Goal: Information Seeking & Learning: Find specific page/section

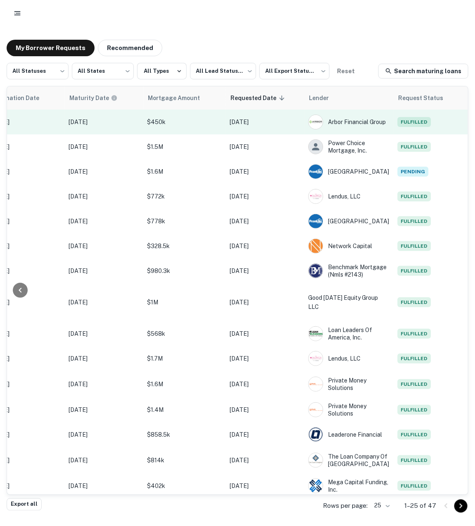
scroll to position [0, 435]
click at [222, 122] on td "$450k" at bounding box center [184, 122] width 83 height 25
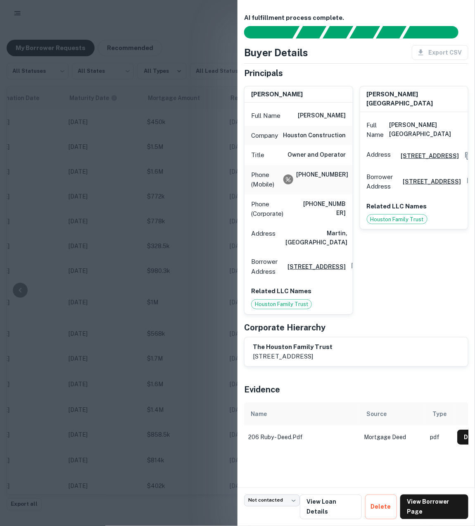
click at [199, 43] on div at bounding box center [237, 263] width 475 height 526
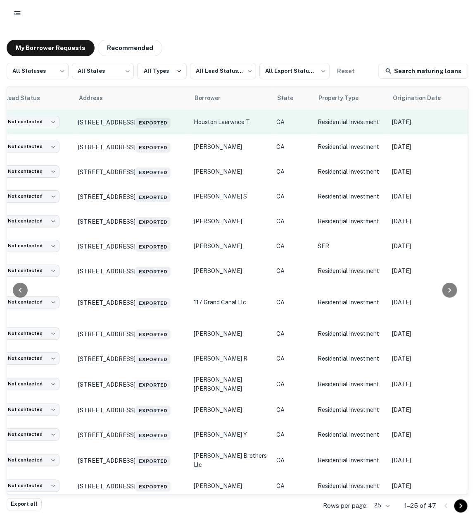
scroll to position [0, 0]
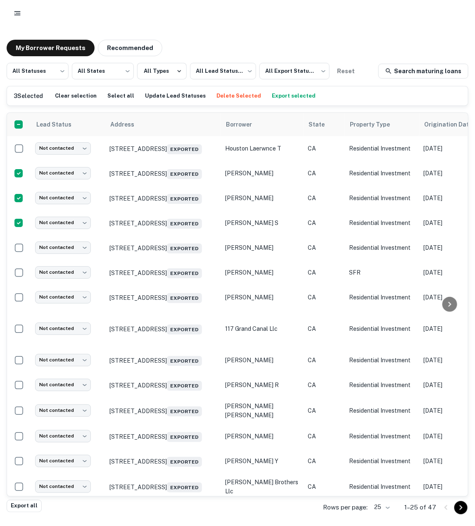
click at [282, 94] on button "Export selected" at bounding box center [294, 96] width 48 height 12
click at [256, 38] on div "My Borrower Requests Recommended All Statuses *** ​ All States *** ​ All Types …" at bounding box center [237, 269] width 475 height 473
click at [233, 53] on div "My Borrower Requests Recommended" at bounding box center [238, 48] width 462 height 17
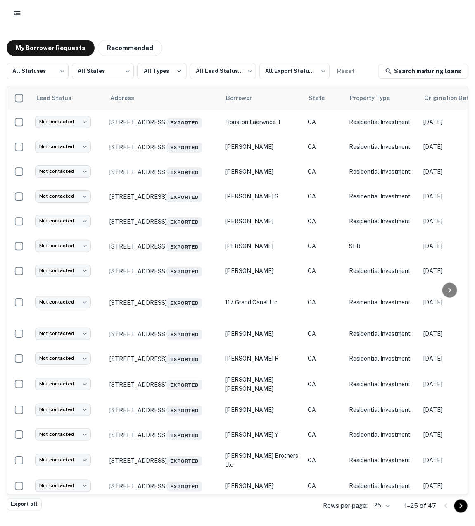
click at [119, 26] on div at bounding box center [237, 13] width 475 height 26
click at [17, 13] on rect "button" at bounding box center [18, 13] width 5 height 1
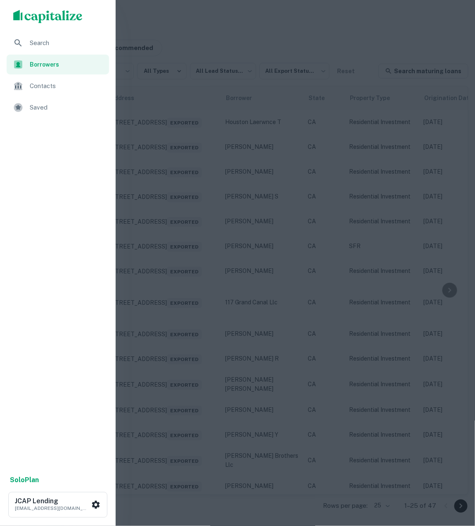
click at [45, 43] on span "Search" at bounding box center [67, 43] width 74 height 10
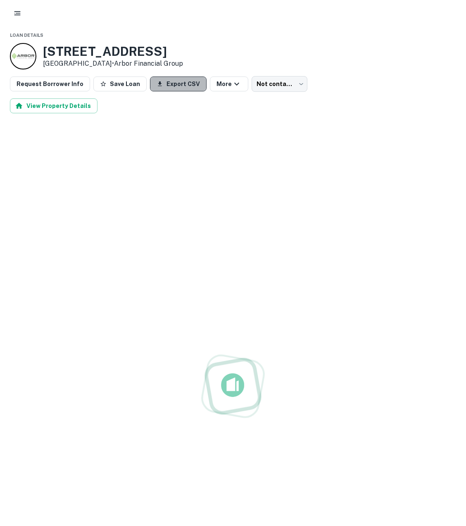
click at [159, 82] on button "Export CSV" at bounding box center [178, 83] width 57 height 15
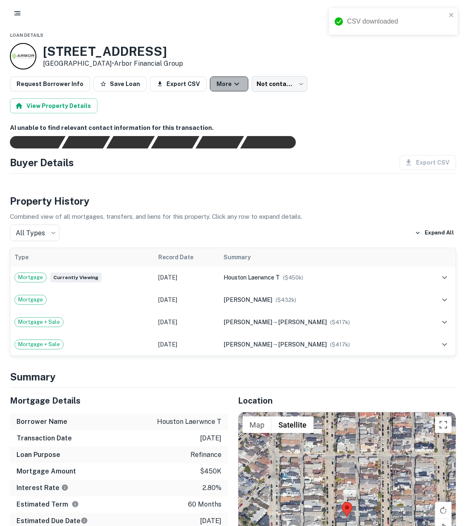
click at [214, 82] on button "More" at bounding box center [229, 83] width 38 height 15
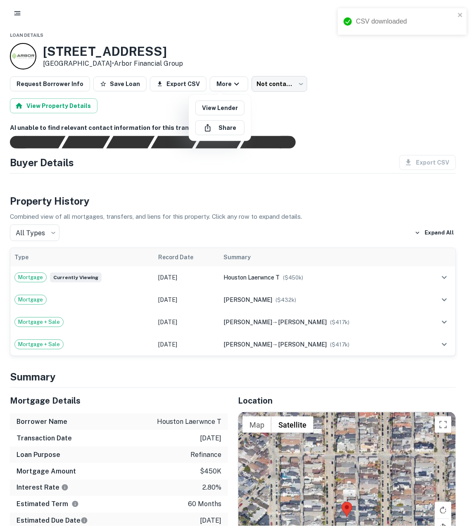
click at [339, 95] on div at bounding box center [237, 263] width 475 height 526
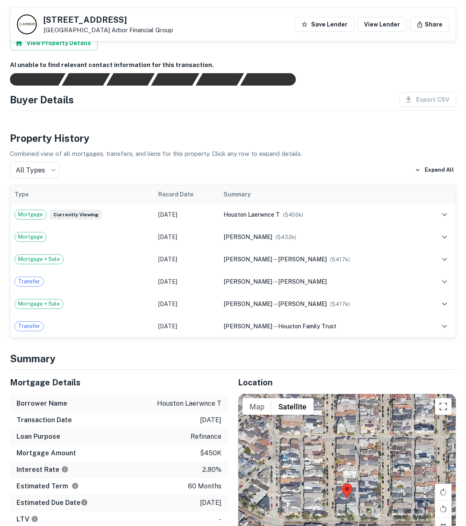
scroll to position [26, 0]
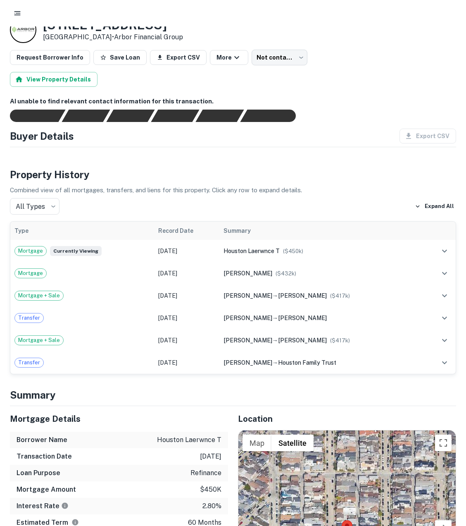
click at [431, 133] on div "Export CSV" at bounding box center [424, 136] width 63 height 15
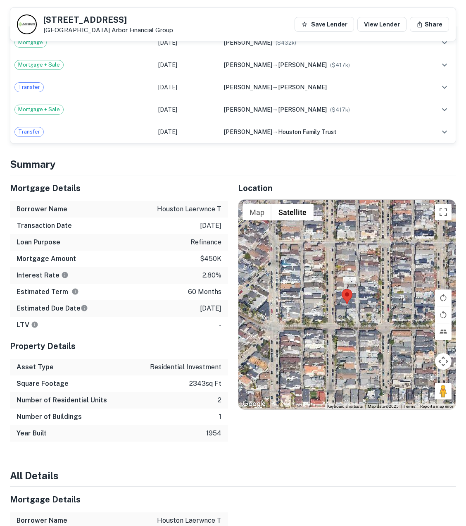
scroll to position [3, 0]
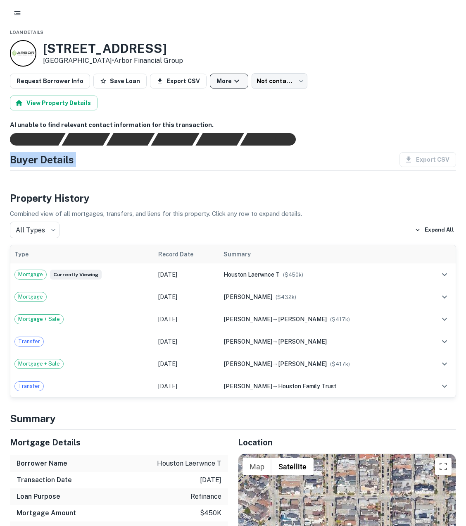
click at [218, 74] on button "More" at bounding box center [229, 81] width 38 height 15
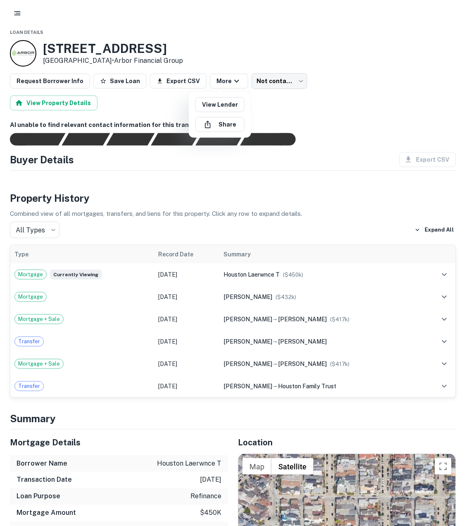
click at [345, 107] on div at bounding box center [237, 263] width 475 height 526
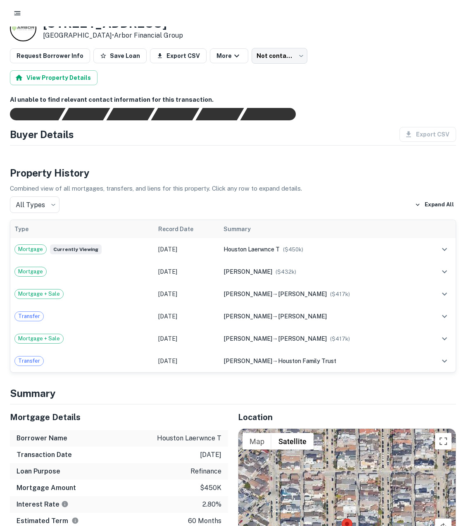
scroll to position [31, 0]
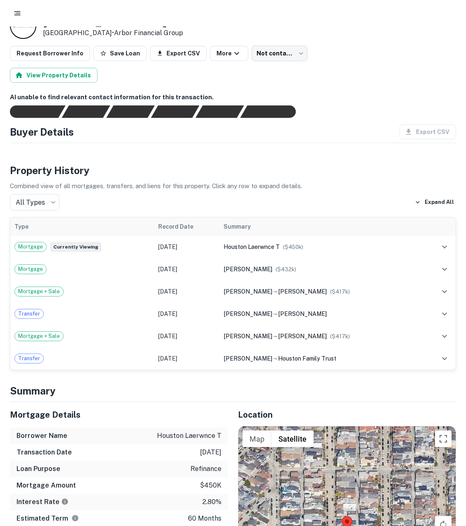
click at [47, 51] on button "Request Borrower Info" at bounding box center [50, 53] width 80 height 15
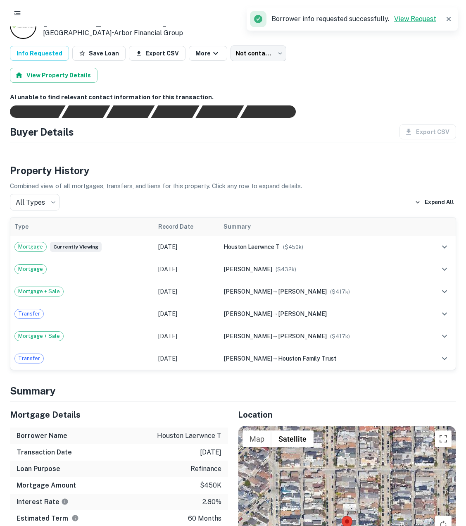
click at [407, 19] on link "View Request" at bounding box center [415, 19] width 42 height 8
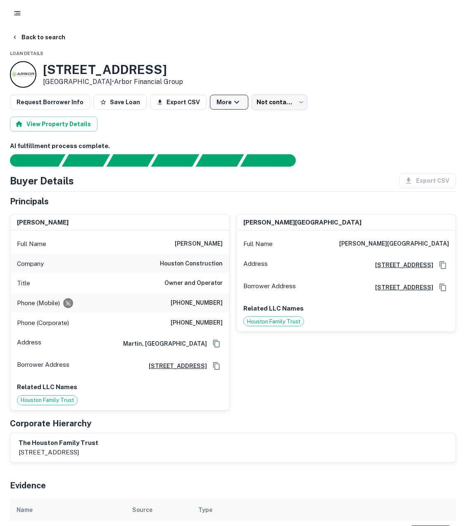
click at [232, 104] on icon "button" at bounding box center [237, 102] width 10 height 10
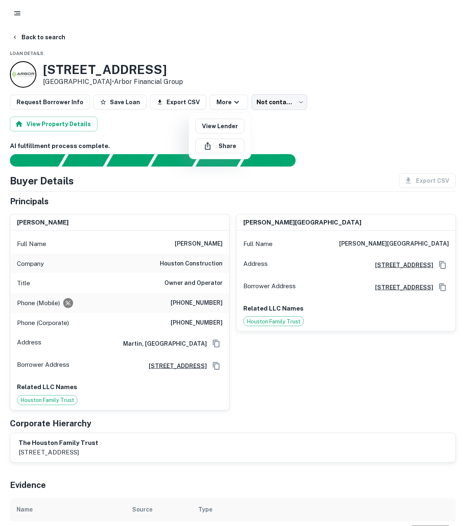
click at [304, 90] on div at bounding box center [237, 263] width 475 height 526
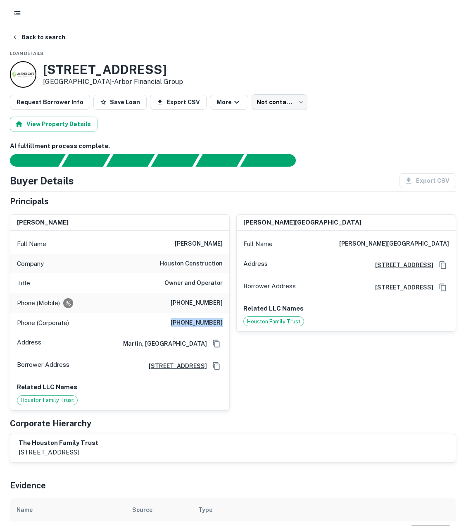
drag, startPoint x: 179, startPoint y: 317, endPoint x: 225, endPoint y: 327, distance: 47.3
click at [225, 327] on div "Phone (Corporate) (513) 591-8746" at bounding box center [119, 323] width 219 height 20
copy h6 "[PHONE_NUMBER]"
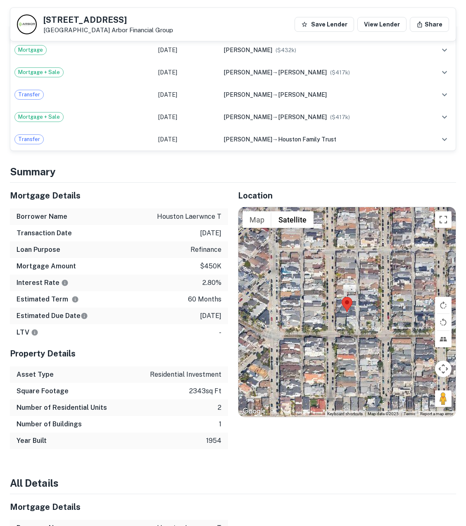
scroll to position [586, 0]
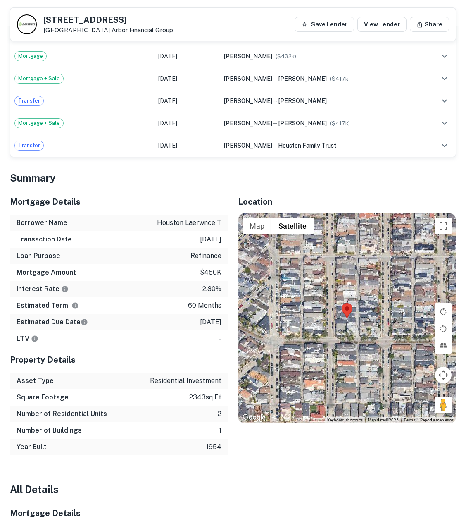
drag, startPoint x: 188, startPoint y: 319, endPoint x: 228, endPoint y: 322, distance: 40.2
click at [228, 322] on div "Mortgage Details Borrower Name houston laerwnce t Transaction Date 3/23/2021 Lo…" at bounding box center [228, 322] width 456 height 266
copy p "3/23/2026"
click at [200, 331] on div "LTV -" at bounding box center [119, 338] width 218 height 17
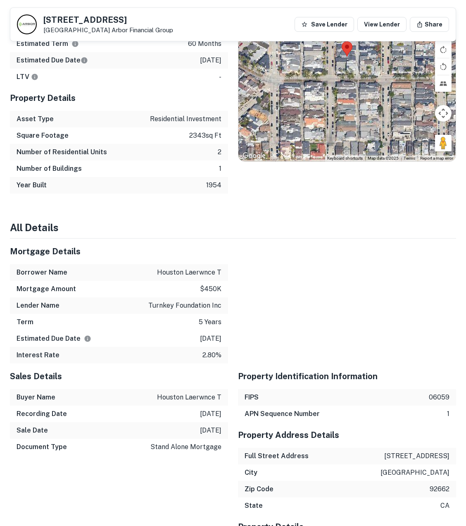
scroll to position [849, 0]
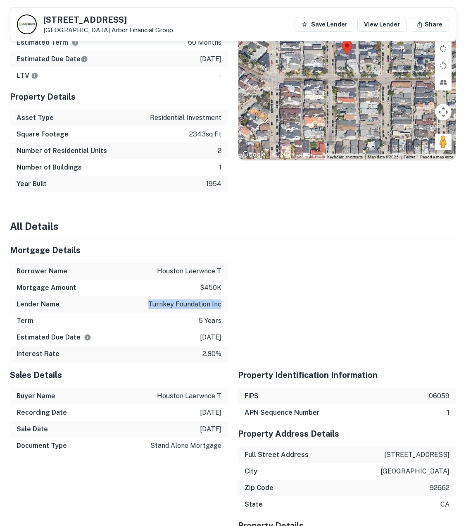
drag, startPoint x: 149, startPoint y: 303, endPoint x: 226, endPoint y: 303, distance: 76.9
click at [226, 303] on div "Lender Name turnkey foundation inc" at bounding box center [119, 304] width 218 height 17
copy p "turnkey foundation inc"
click at [264, 305] on div at bounding box center [342, 299] width 228 height 125
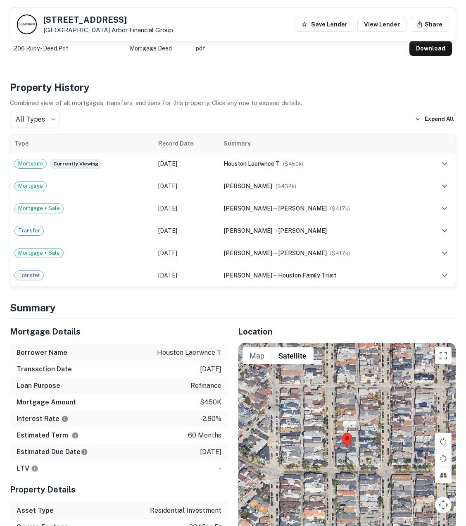
scroll to position [0, 0]
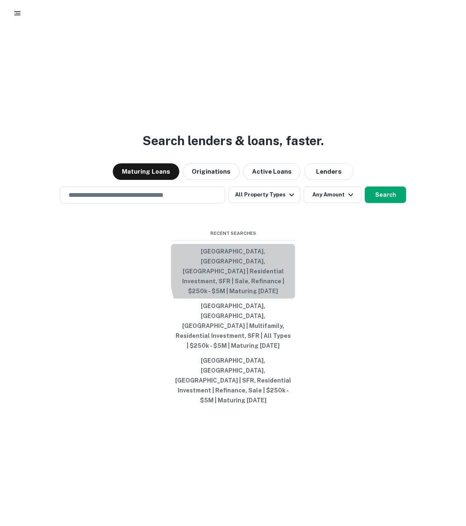
click at [289, 294] on button "[GEOGRAPHIC_DATA], [GEOGRAPHIC_DATA], [GEOGRAPHIC_DATA] | Residential Investmen…" at bounding box center [233, 271] width 124 height 55
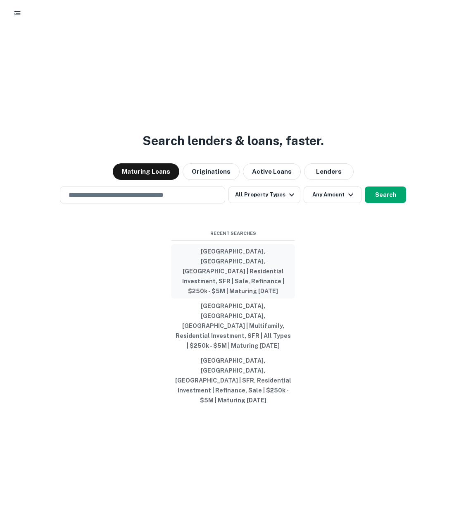
type input "**********"
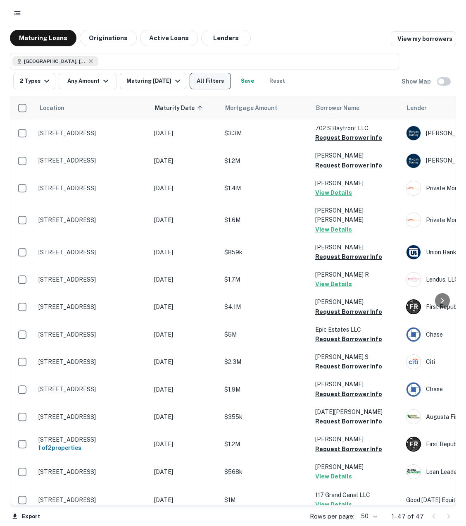
click at [205, 79] on button "All Filters" at bounding box center [210, 81] width 41 height 17
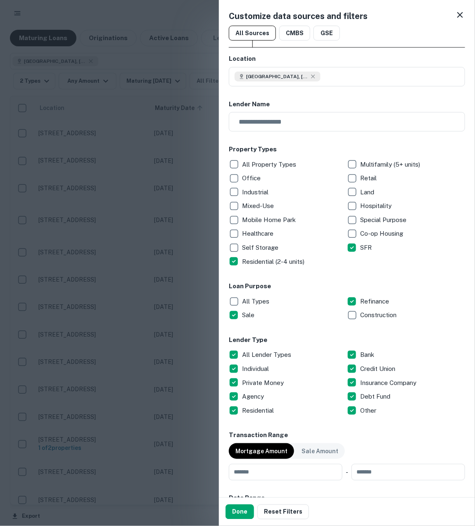
click at [271, 350] on p "All Lender Types" at bounding box center [267, 355] width 51 height 10
click at [257, 378] on p "Private Money" at bounding box center [263, 383] width 43 height 10
click at [377, 402] on div "Debt Fund" at bounding box center [406, 396] width 118 height 14
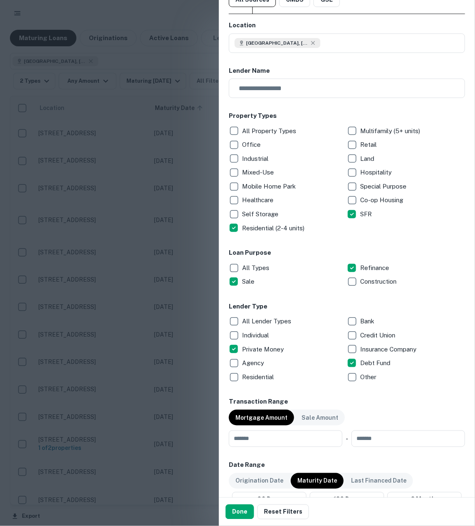
scroll to position [34, 0]
click at [286, 433] on input "number" at bounding box center [283, 438] width 108 height 17
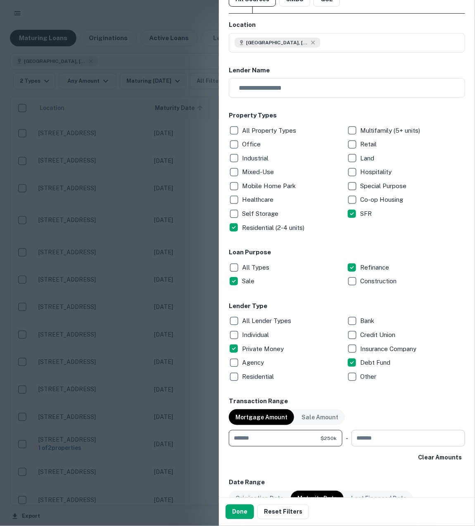
type input "******"
click at [368, 445] on input "number" at bounding box center [406, 438] width 108 height 17
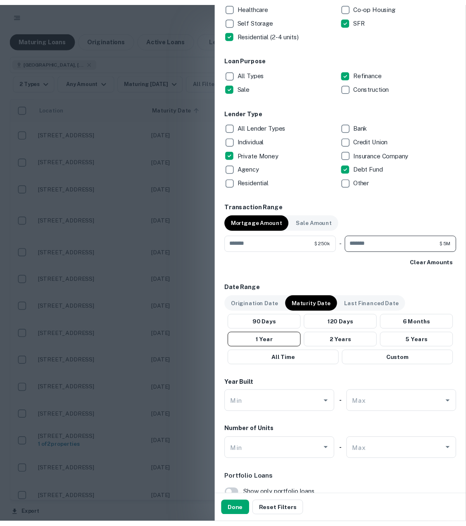
scroll to position [334, 0]
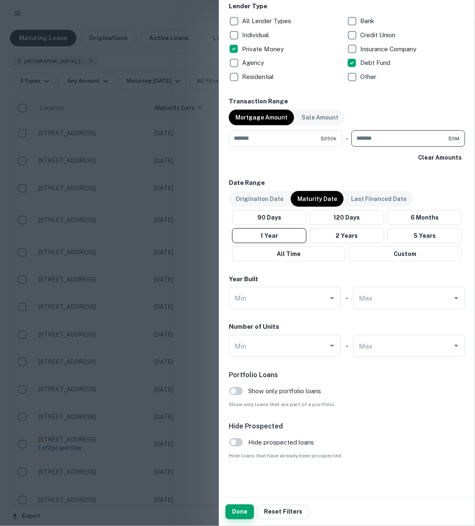
type input "*******"
click at [244, 513] on button "Done" at bounding box center [240, 511] width 29 height 15
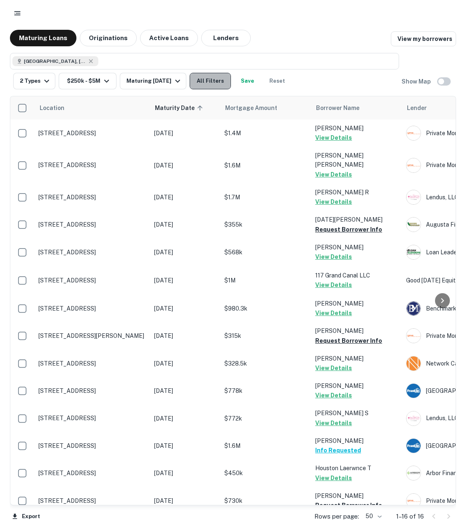
click at [225, 84] on button "All Filters" at bounding box center [210, 81] width 41 height 17
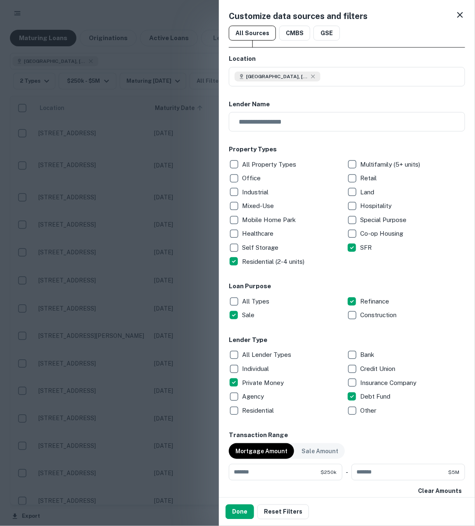
click at [456, 11] on icon at bounding box center [461, 15] width 10 height 10
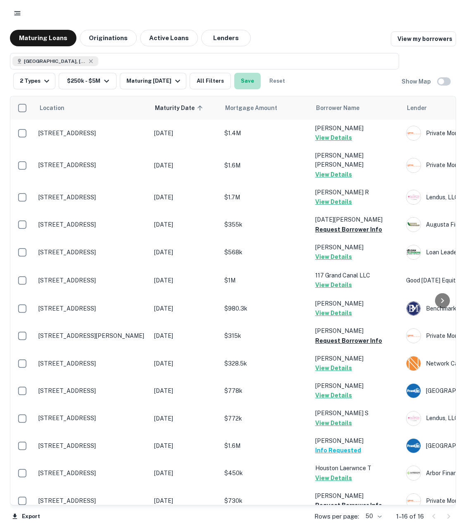
click at [241, 81] on button "Save" at bounding box center [247, 81] width 26 height 17
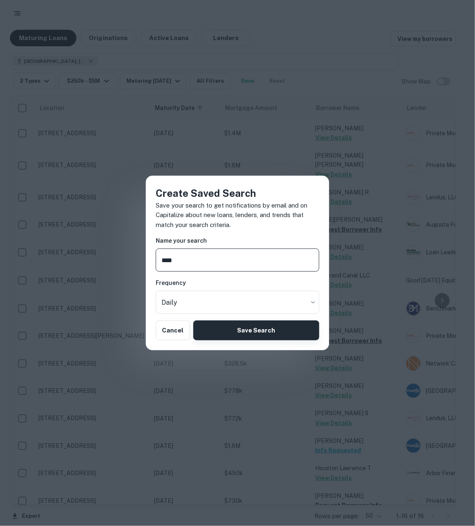
type input "****"
click at [268, 332] on button "Save Search" at bounding box center [256, 330] width 126 height 20
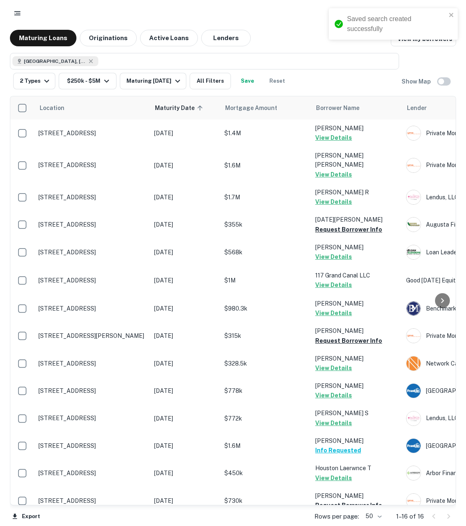
click at [253, 79] on button "Save" at bounding box center [247, 81] width 26 height 17
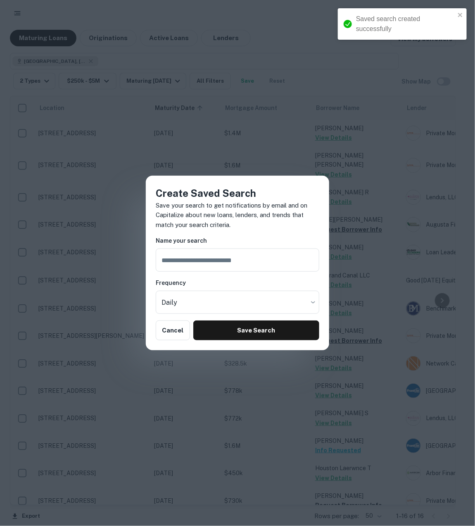
click at [325, 138] on div "Create Saved Search Save your search to get notifications by email and on Capit…" at bounding box center [237, 263] width 475 height 526
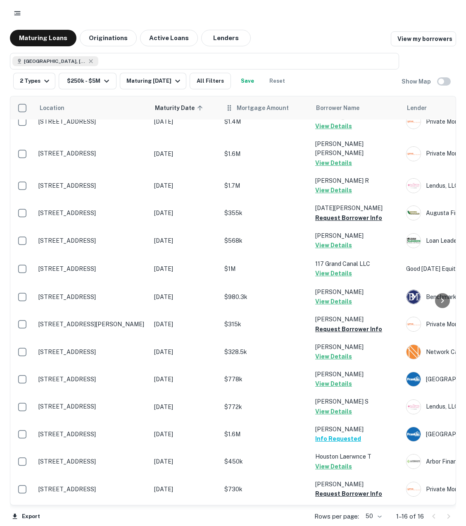
scroll to position [14, 0]
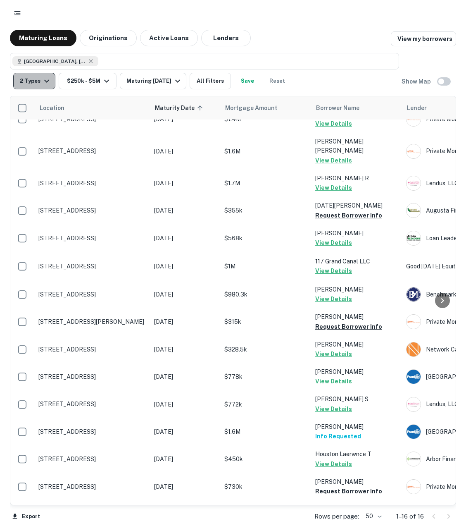
click at [47, 77] on icon "button" at bounding box center [47, 81] width 10 height 10
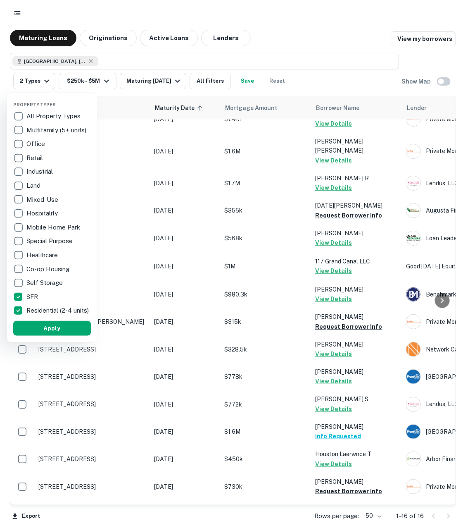
click at [306, 42] on div at bounding box center [237, 263] width 475 height 526
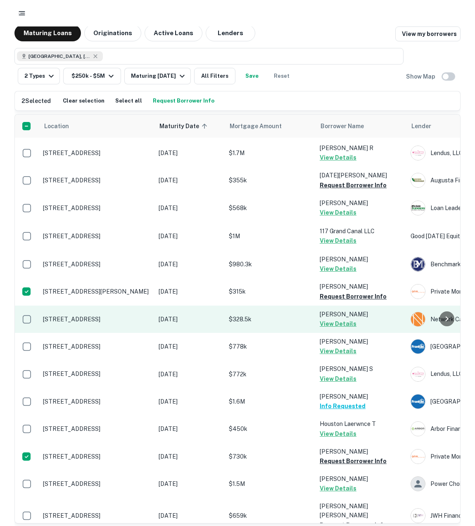
scroll to position [0, 0]
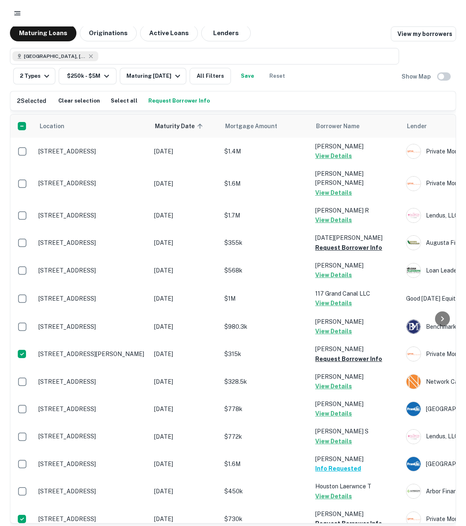
click at [187, 98] on button "Request Borrower Info" at bounding box center [179, 101] width 66 height 12
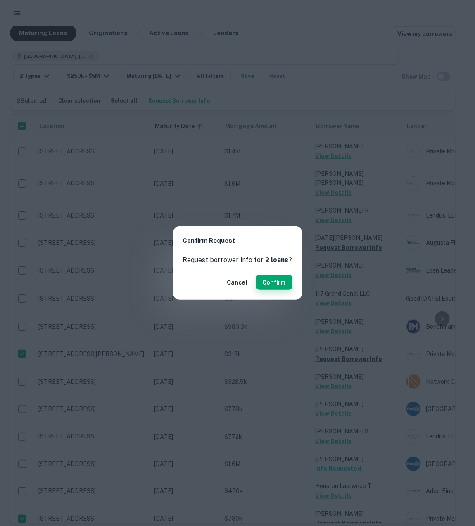
click at [272, 277] on button "Confirm" at bounding box center [274, 282] width 36 height 15
